Goal: Complete application form

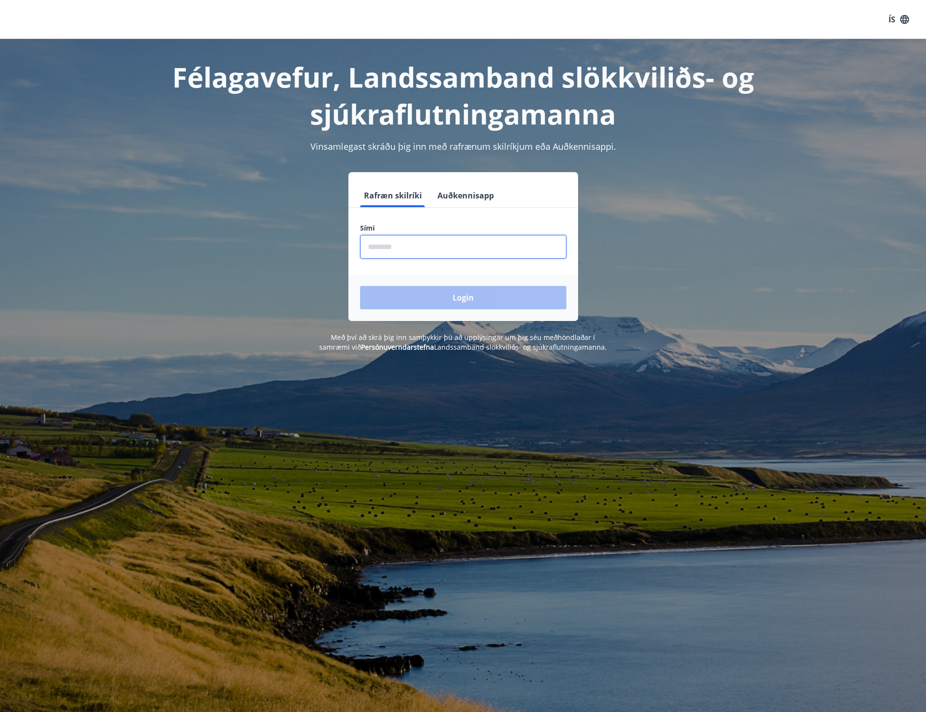
click at [410, 252] on input "phone" at bounding box center [463, 247] width 206 height 24
type input "********"
click at [470, 297] on button "Login" at bounding box center [463, 297] width 206 height 23
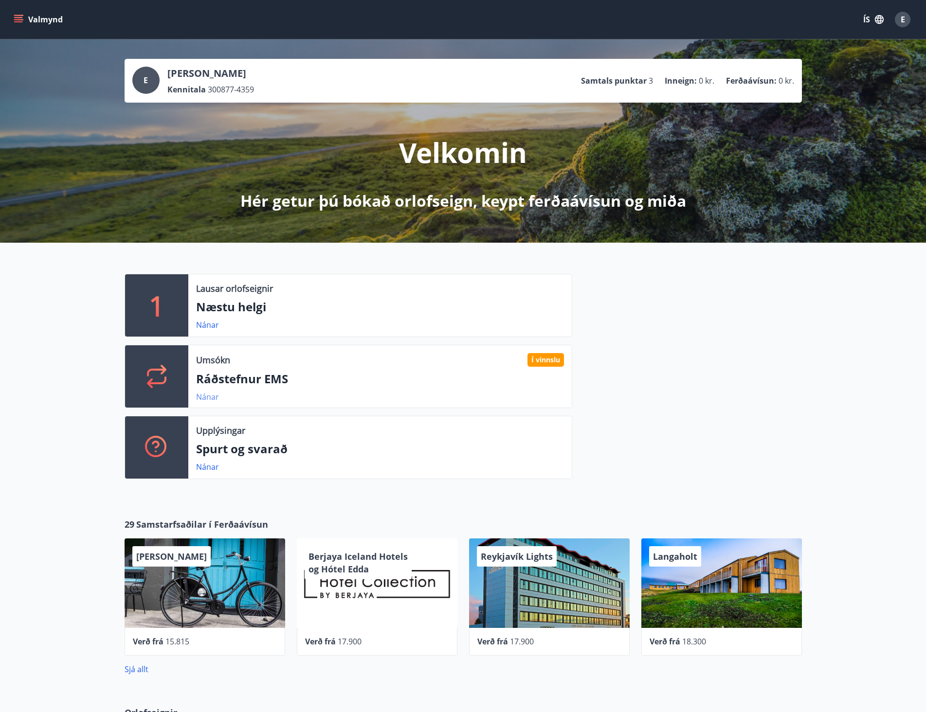
click at [213, 396] on link "Nánar" at bounding box center [207, 397] width 23 height 11
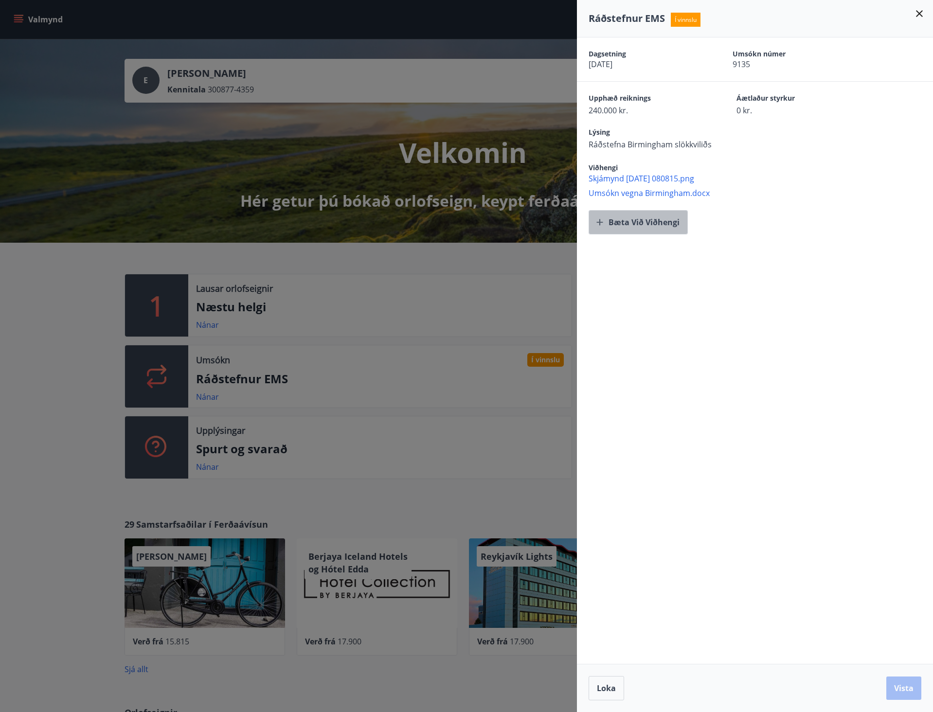
click at [659, 220] on button "Bæta við viðhengi" at bounding box center [638, 222] width 99 height 24
click at [916, 684] on button "Vista" at bounding box center [903, 688] width 35 height 23
